Goal: Information Seeking & Learning: Learn about a topic

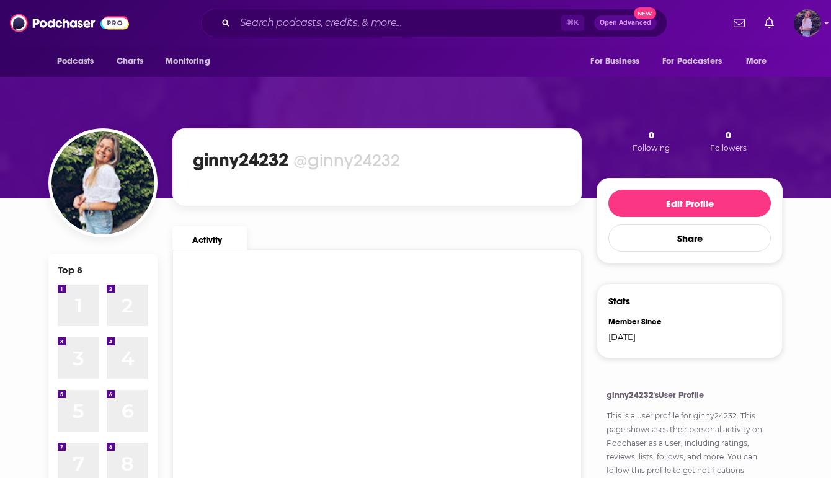
click at [816, 32] on img "Logged in as ginny24232" at bounding box center [806, 22] width 27 height 27
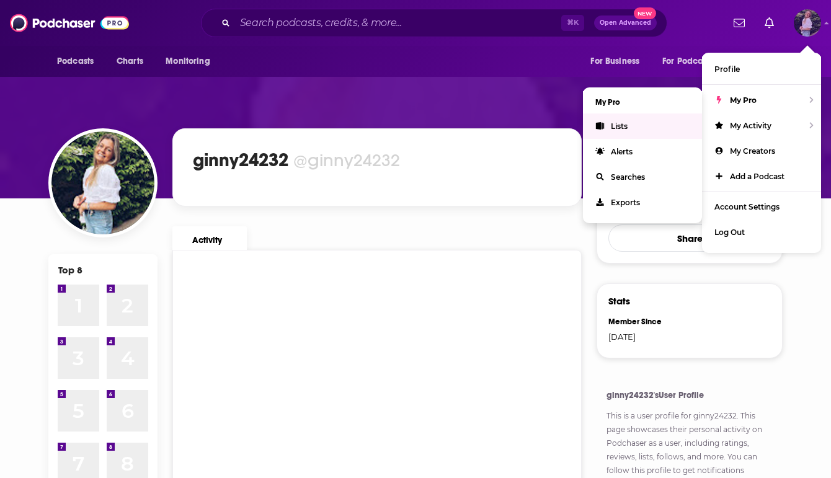
click at [627, 114] on link "Lists" at bounding box center [642, 125] width 119 height 25
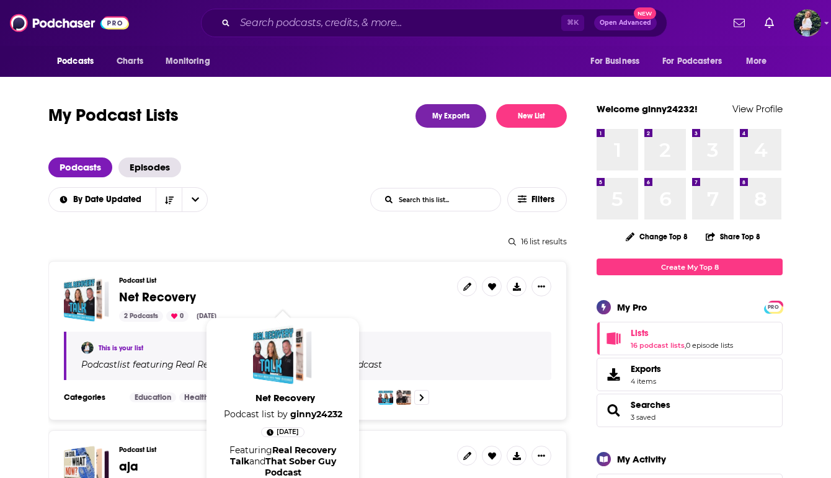
click at [157, 299] on span "Net Recovery" at bounding box center [157, 296] width 77 height 15
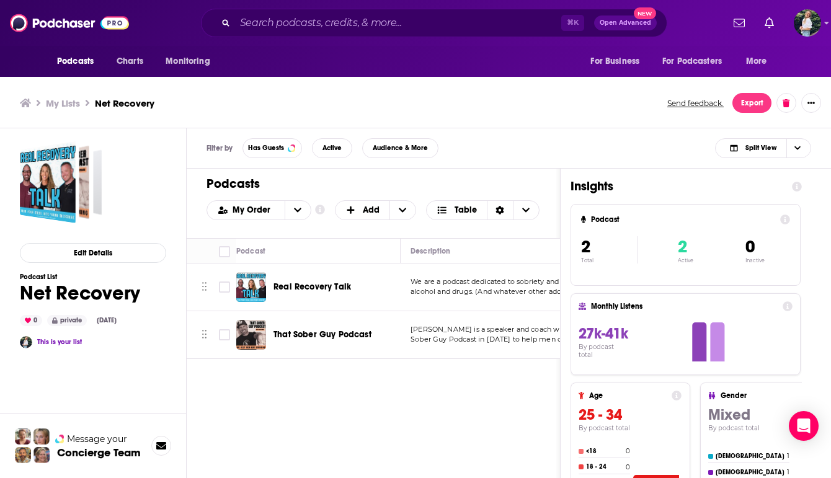
click at [305, 283] on div "Podcasts Charts Monitoring ⌘ K Open Advanced New For Business For Podcasters Mo…" at bounding box center [415, 241] width 831 height 482
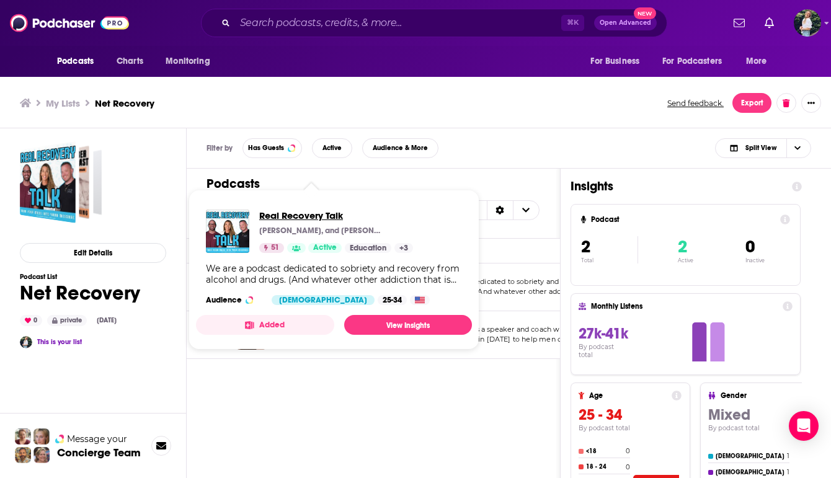
click at [278, 215] on span "Real Recovery Talk" at bounding box center [336, 215] width 154 height 12
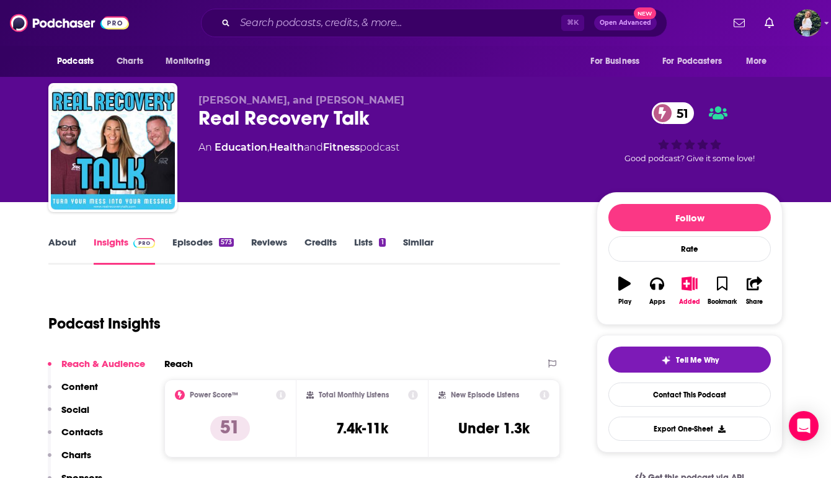
click at [68, 239] on link "About" at bounding box center [62, 250] width 28 height 29
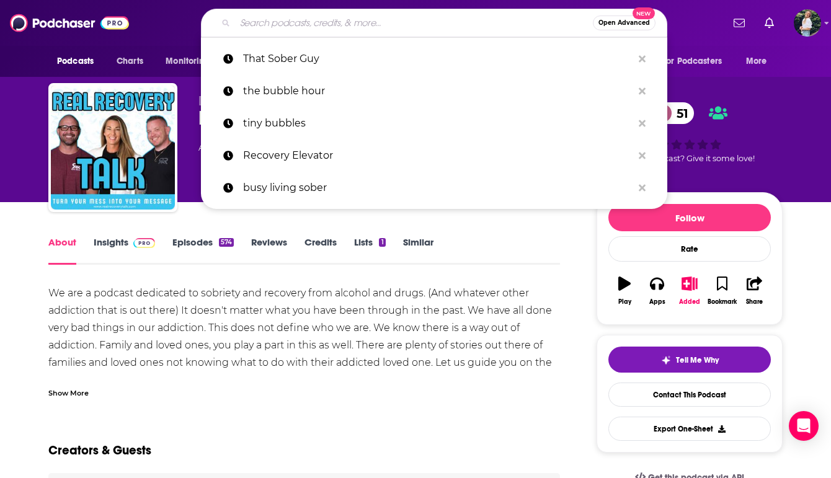
click at [339, 13] on input "Search podcasts, credits, & more..." at bounding box center [414, 23] width 358 height 20
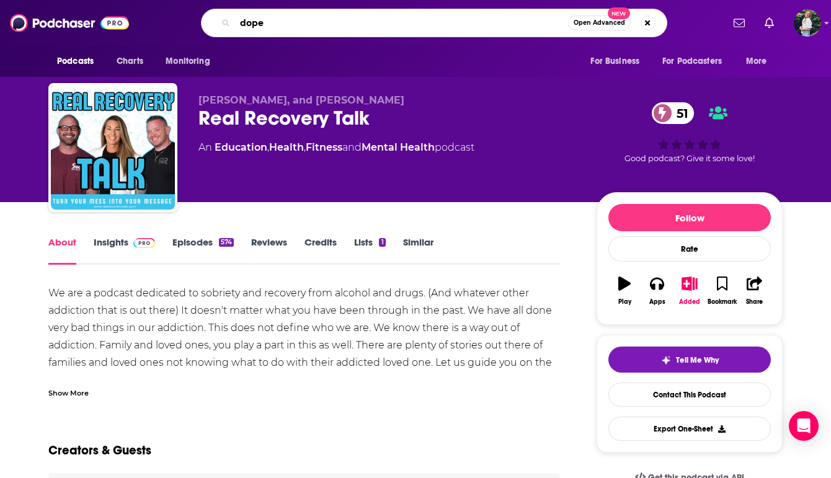
type input "dopey"
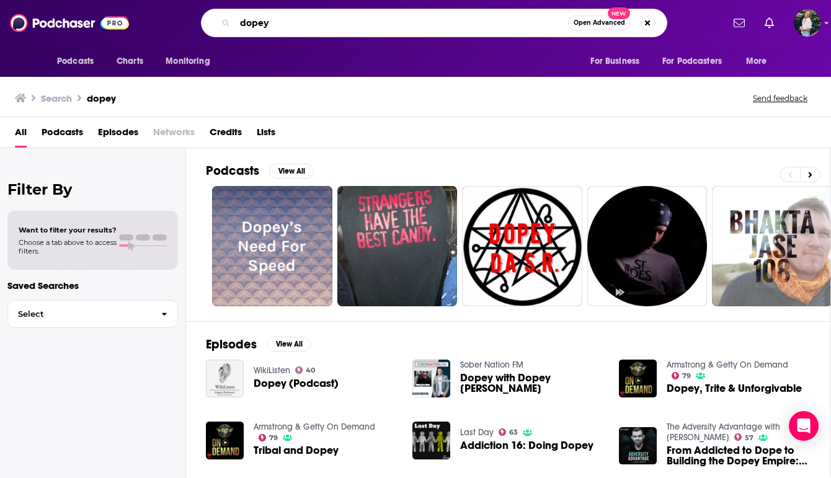
drag, startPoint x: 376, startPoint y: 19, endPoint x: 192, endPoint y: 24, distance: 184.2
click at [192, 24] on div "dopey Open Advanced New" at bounding box center [433, 23] width 577 height 29
paste input "Recovery Happy Hour"
type input "Recovery Happy Hour"
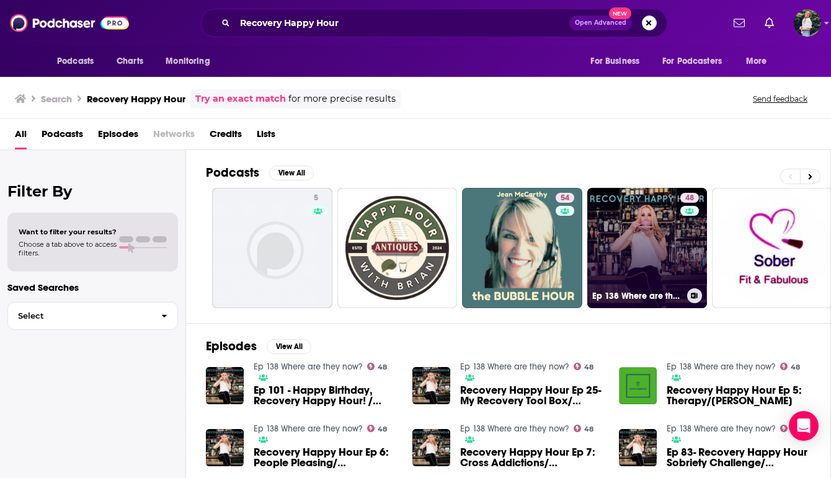
click at [612, 245] on link "48 Ep 138 Where are they now?" at bounding box center [647, 248] width 120 height 120
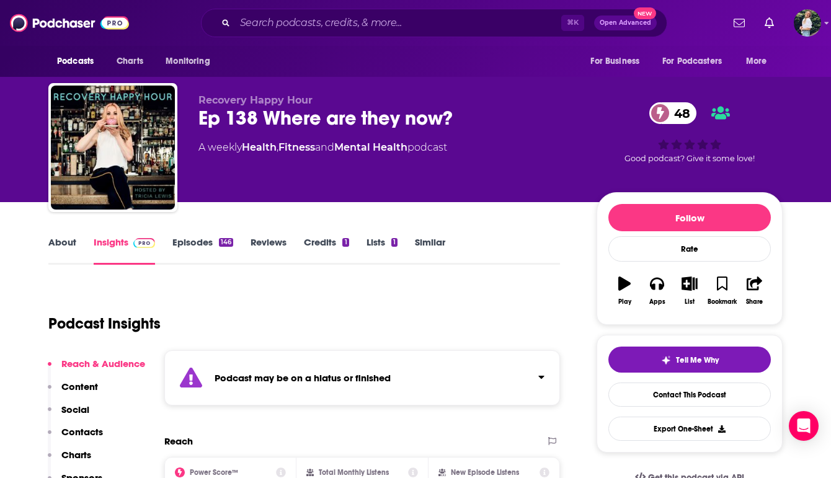
click at [427, 246] on link "Similar" at bounding box center [430, 250] width 30 height 29
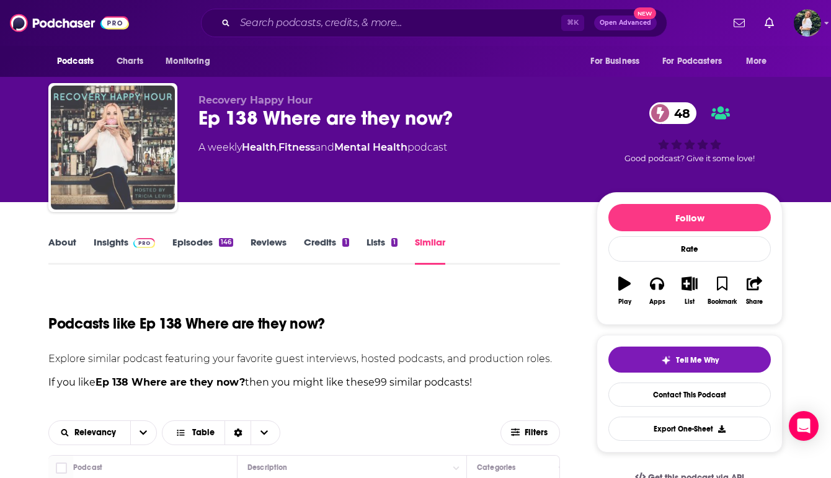
click at [130, 134] on img "Ep 138 Where are they now?" at bounding box center [113, 148] width 124 height 124
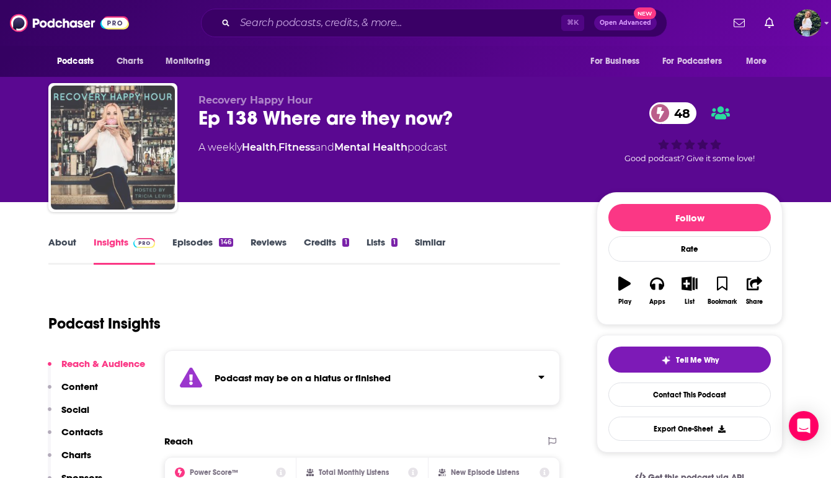
click at [94, 183] on img "Ep 138 Where are they now?" at bounding box center [113, 148] width 124 height 124
click at [123, 170] on img "Ep 138 Where are they now?" at bounding box center [113, 148] width 124 height 124
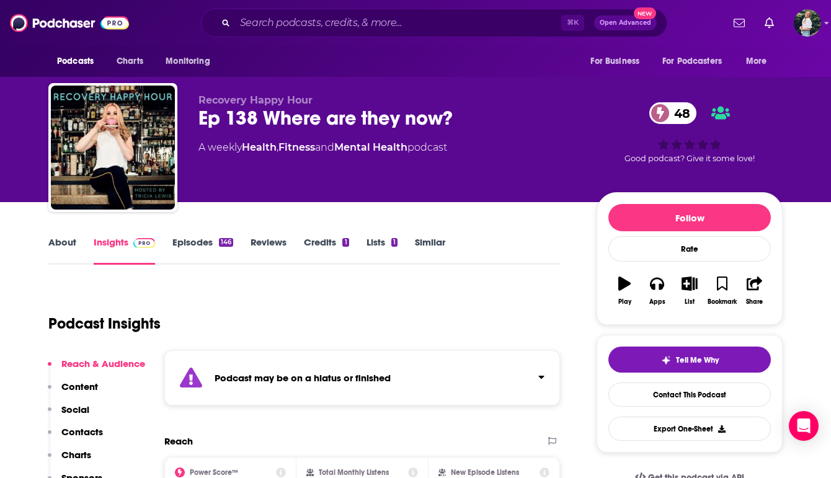
click at [57, 239] on link "About" at bounding box center [62, 250] width 28 height 29
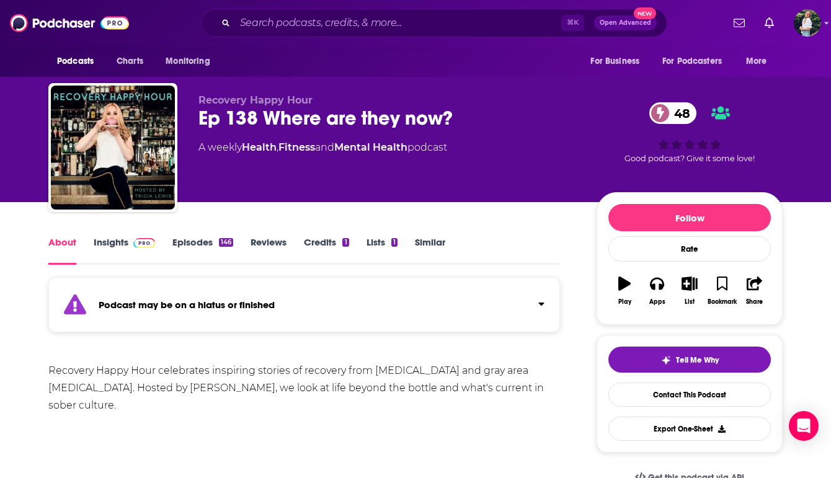
click at [114, 240] on link "Insights" at bounding box center [124, 250] width 61 height 29
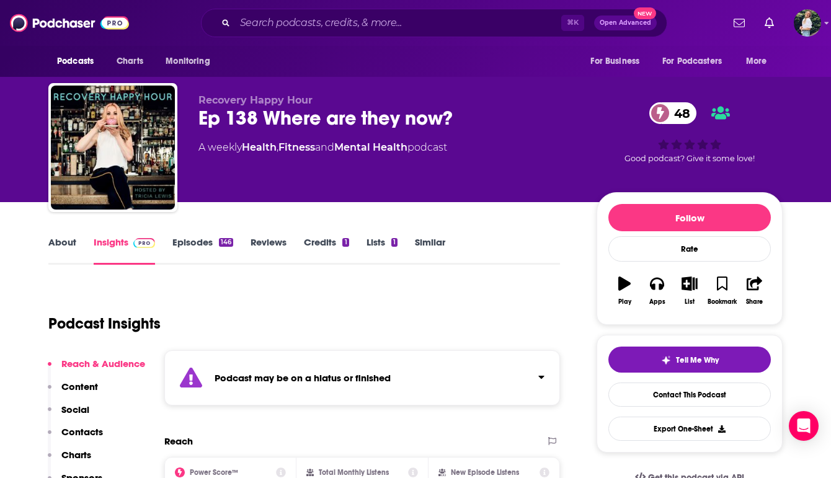
click at [198, 238] on link "Episodes 146" at bounding box center [202, 250] width 61 height 29
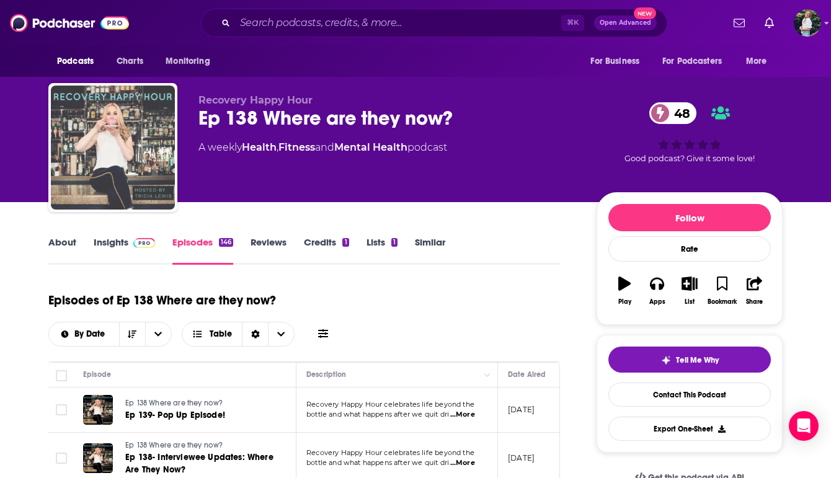
click at [125, 136] on img "Ep 138 Where are they now?" at bounding box center [113, 148] width 124 height 124
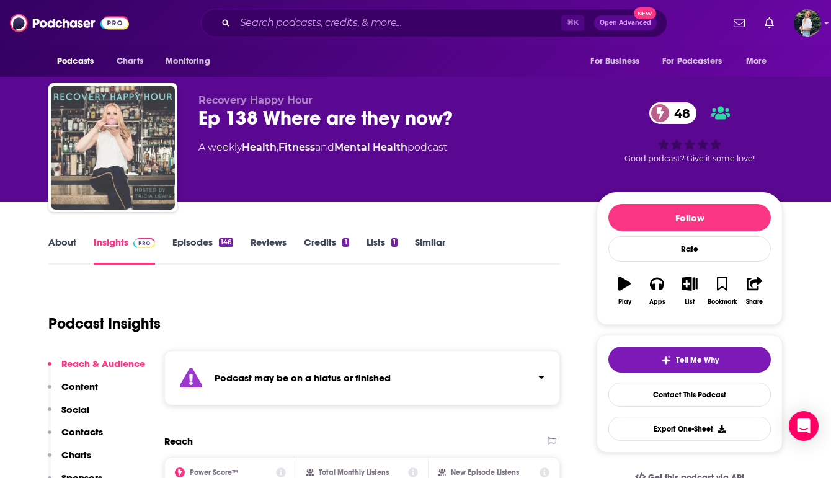
click at [125, 136] on img "Ep 138 Where are they now?" at bounding box center [113, 148] width 124 height 124
click at [124, 136] on img "Ep 138 Where are they now?" at bounding box center [113, 148] width 124 height 124
drag, startPoint x: 124, startPoint y: 136, endPoint x: 81, endPoint y: 179, distance: 60.5
click at [81, 179] on img "Ep 138 Where are they now?" at bounding box center [113, 148] width 124 height 124
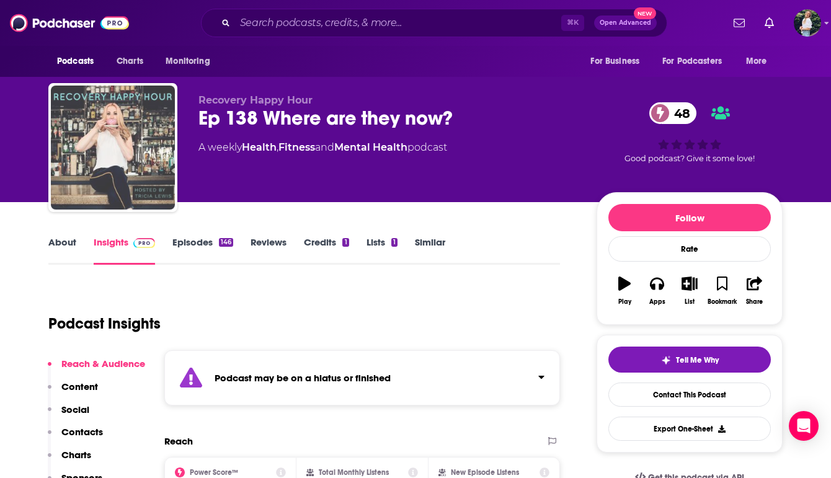
click at [81, 179] on img "Ep 138 Where are they now?" at bounding box center [113, 148] width 124 height 124
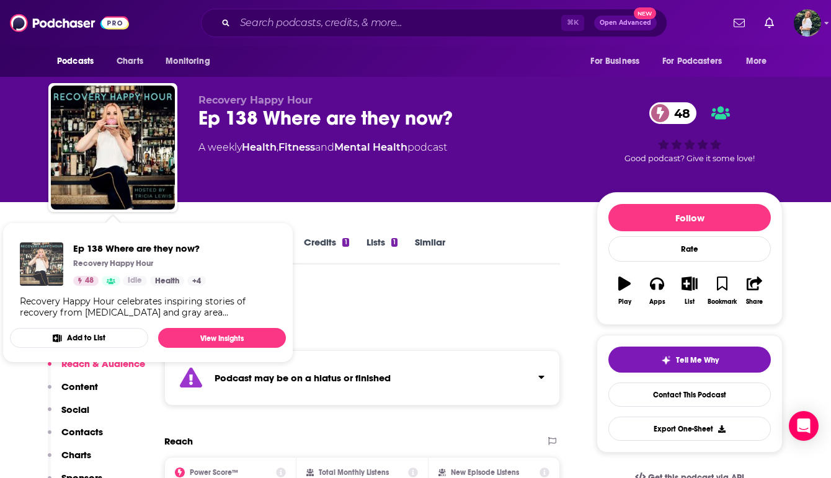
click at [45, 266] on img "Ep 138 Where are they now?" at bounding box center [41, 263] width 43 height 43
click at [113, 262] on p "Recovery Happy Hour" at bounding box center [113, 263] width 80 height 10
